Goal: Task Accomplishment & Management: Complete application form

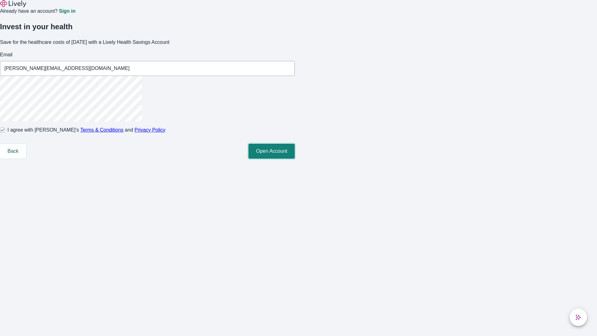
click at [295, 159] on button "Open Account" at bounding box center [271, 151] width 46 height 15
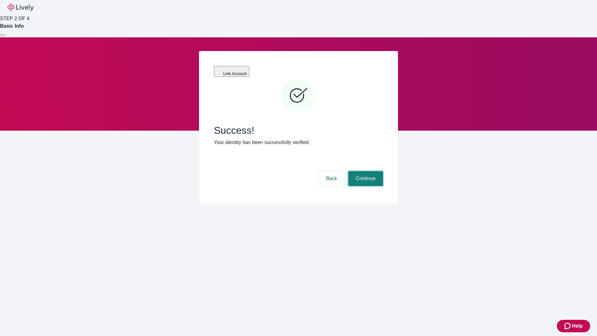
click at [365, 171] on button "Continue" at bounding box center [365, 178] width 35 height 15
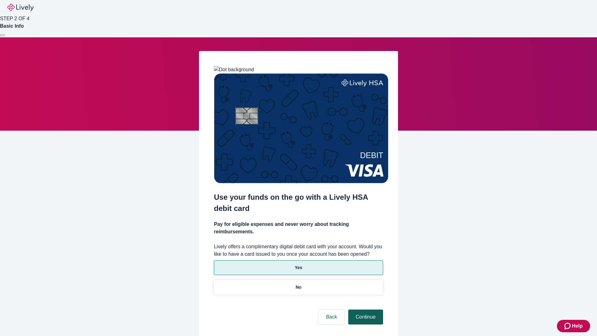
click at [298, 284] on p "No" at bounding box center [299, 287] width 6 height 7
click at [365, 309] on button "Continue" at bounding box center [365, 316] width 35 height 15
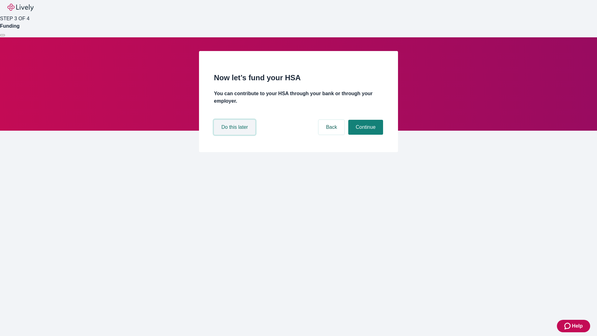
click at [235, 135] on button "Do this later" at bounding box center [234, 127] width 41 height 15
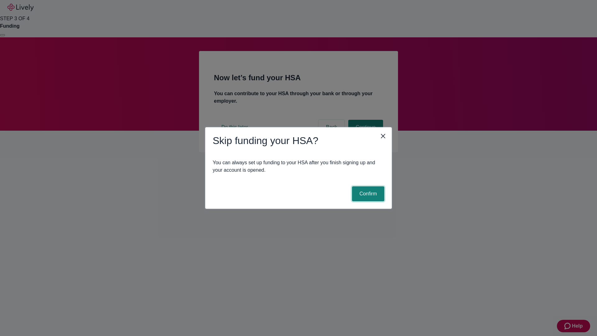
click at [367, 194] on button "Confirm" at bounding box center [368, 193] width 32 height 15
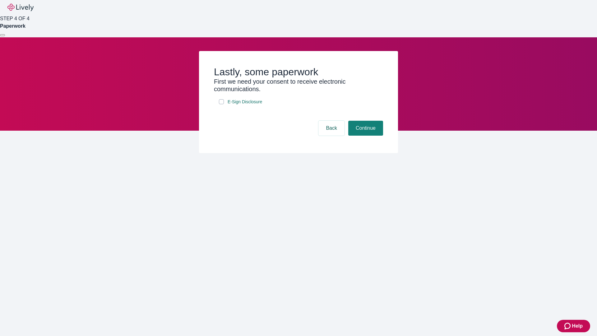
click at [221, 104] on input "E-Sign Disclosure" at bounding box center [221, 101] width 5 height 5
checkbox input "true"
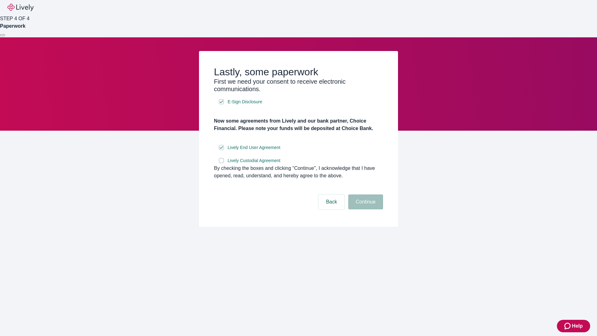
click at [221, 163] on input "Lively Custodial Agreement" at bounding box center [221, 160] width 5 height 5
checkbox input "true"
click at [365, 209] on button "Continue" at bounding box center [365, 201] width 35 height 15
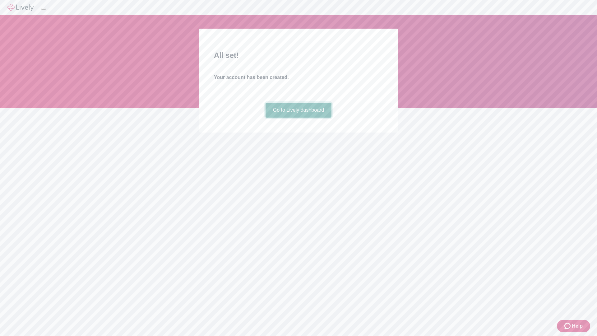
click at [298, 117] on link "Go to Lively dashboard" at bounding box center [298, 110] width 66 height 15
